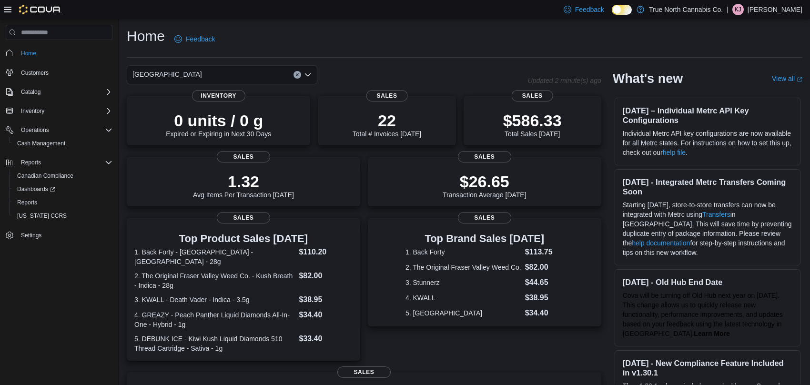
click at [789, 8] on p "[PERSON_NAME]" at bounding box center [775, 9] width 55 height 11
click at [746, 90] on span "Sign Out" at bounding box center [741, 92] width 26 height 10
